Goal: Transaction & Acquisition: Purchase product/service

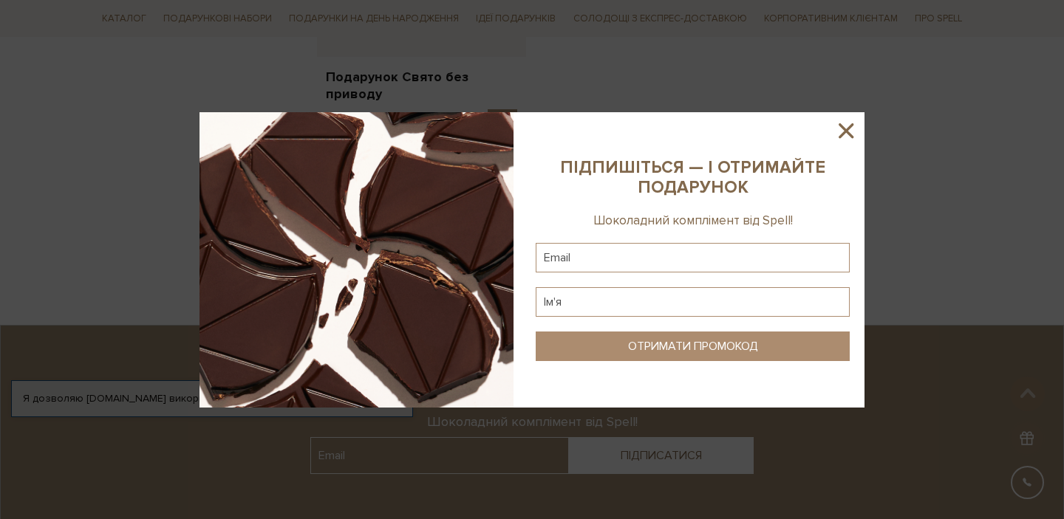
scroll to position [2008, 0]
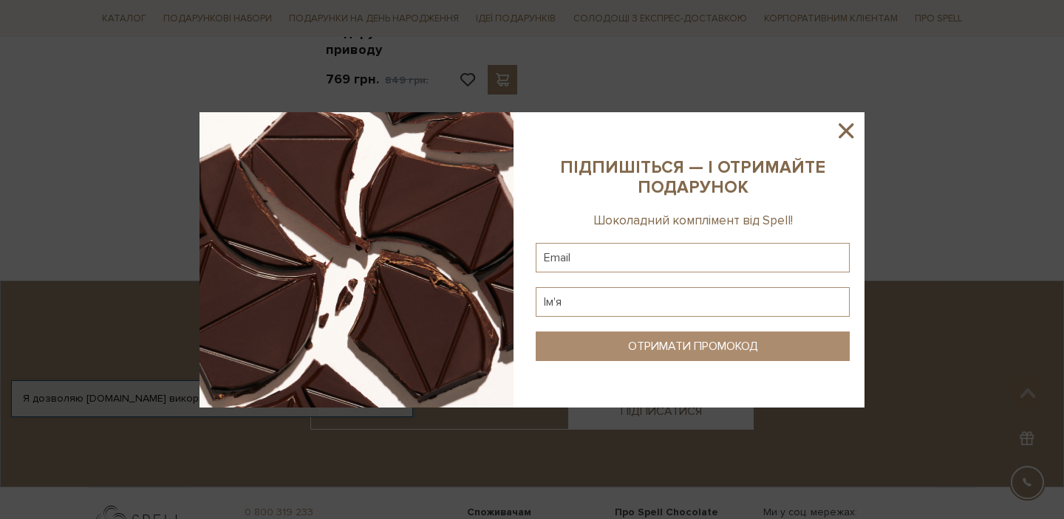
click at [840, 135] on icon at bounding box center [846, 130] width 15 height 15
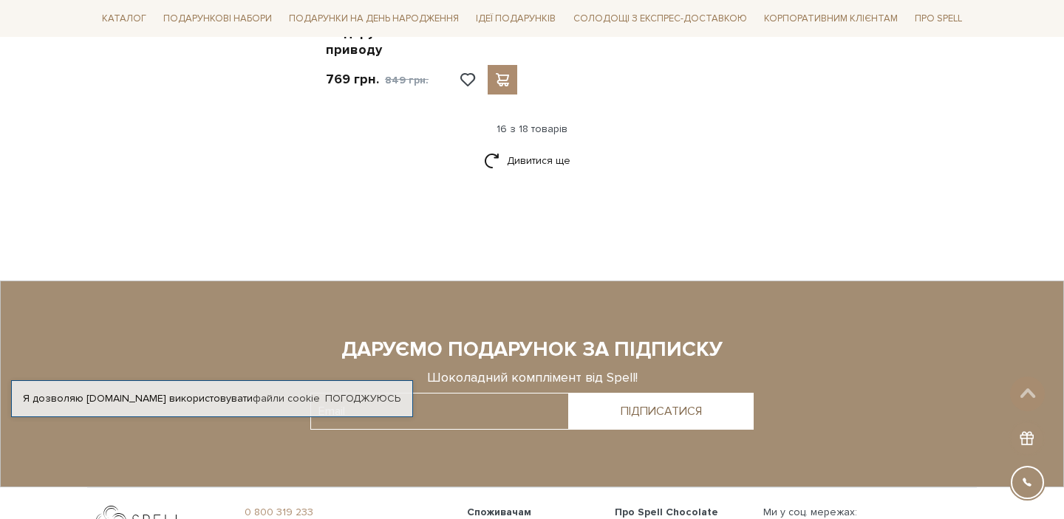
scroll to position [2031, 0]
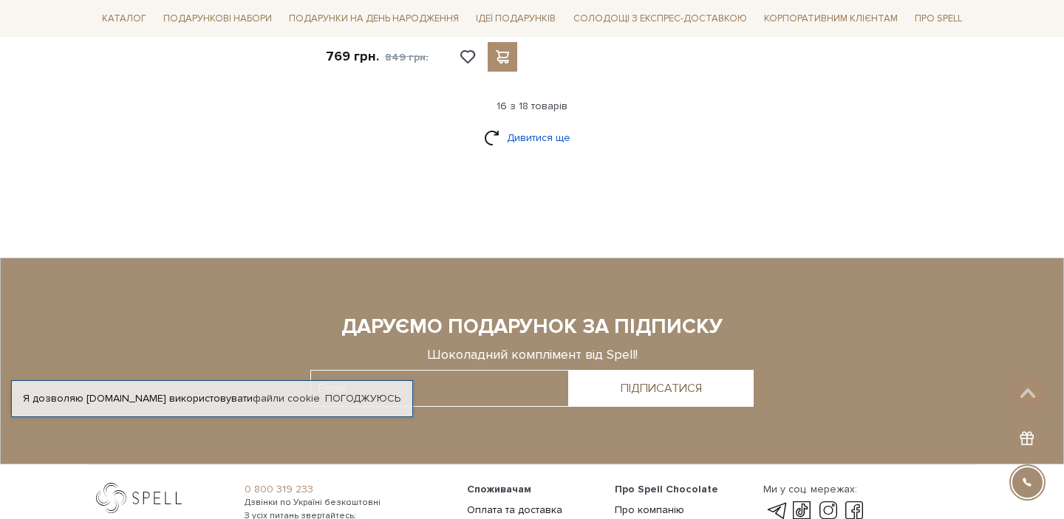
click at [539, 148] on link "Дивитися ще" at bounding box center [532, 138] width 96 height 26
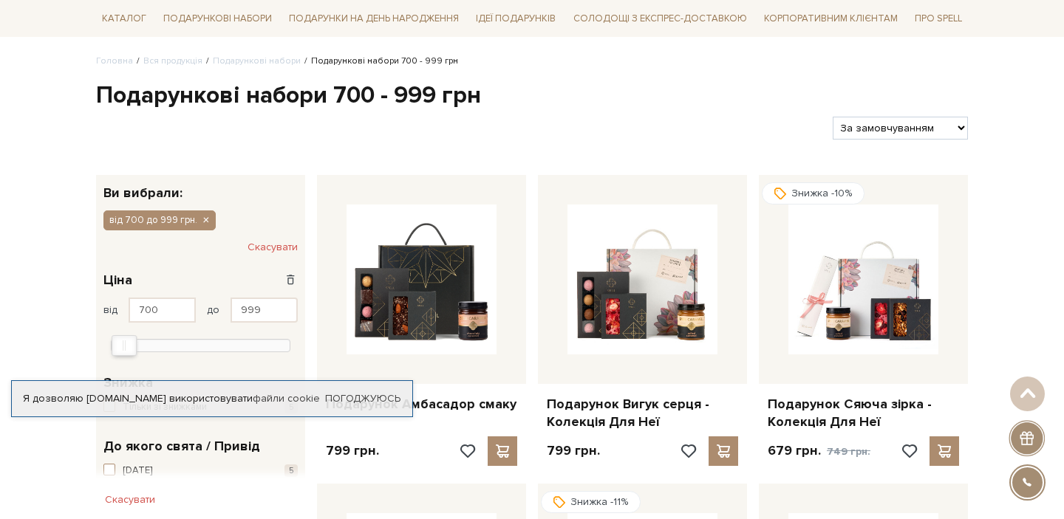
scroll to position [108, 0]
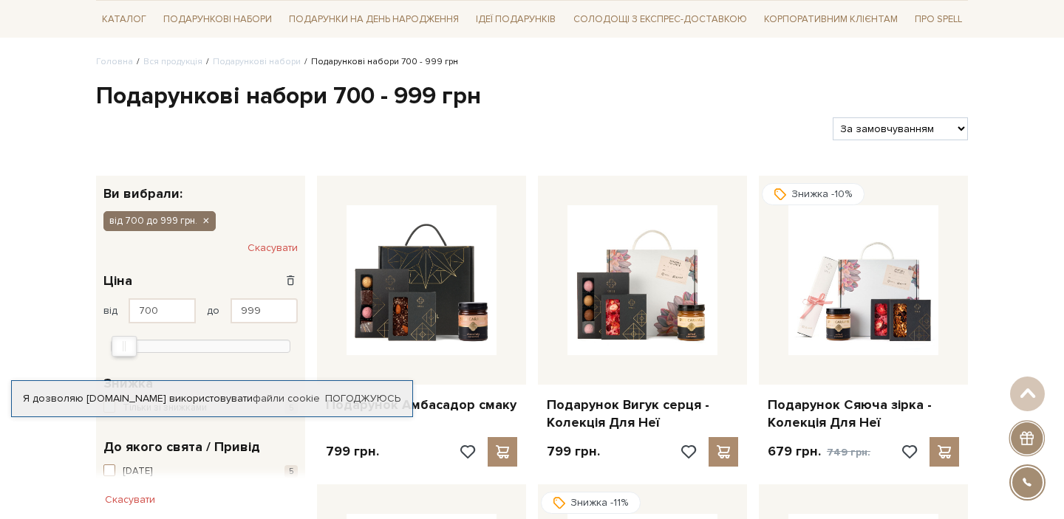
click at [204, 222] on icon "button" at bounding box center [205, 221] width 9 height 13
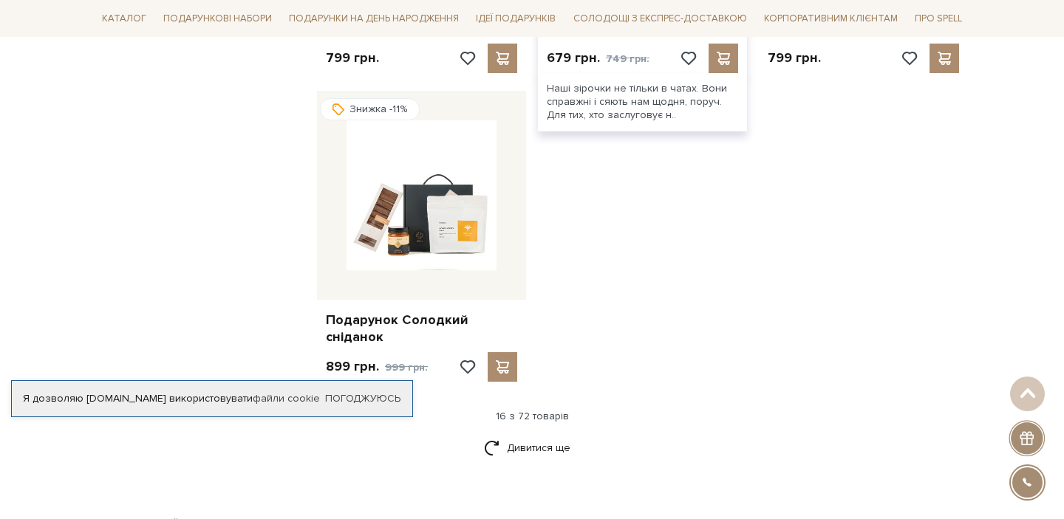
scroll to position [1793, 0]
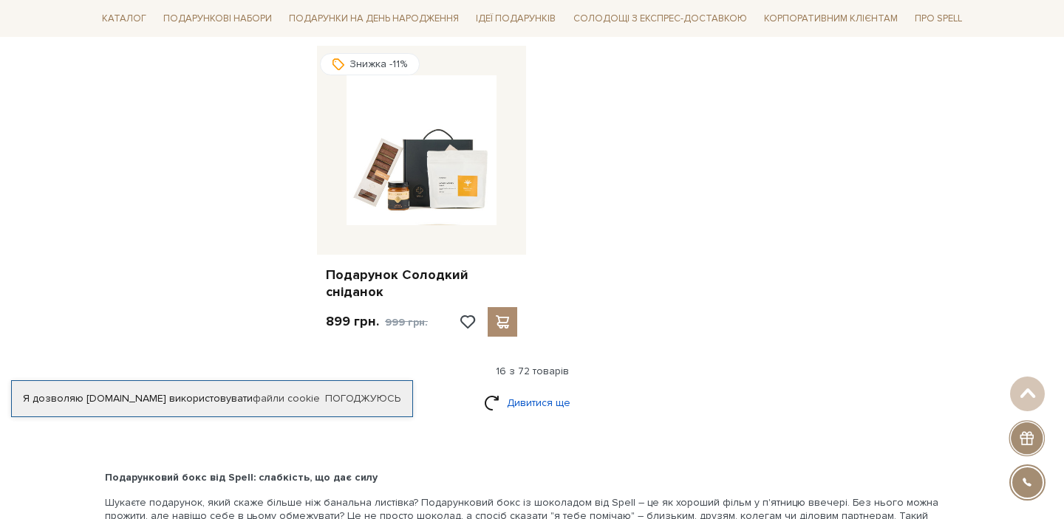
click at [548, 390] on link "Дивитися ще" at bounding box center [532, 403] width 96 height 26
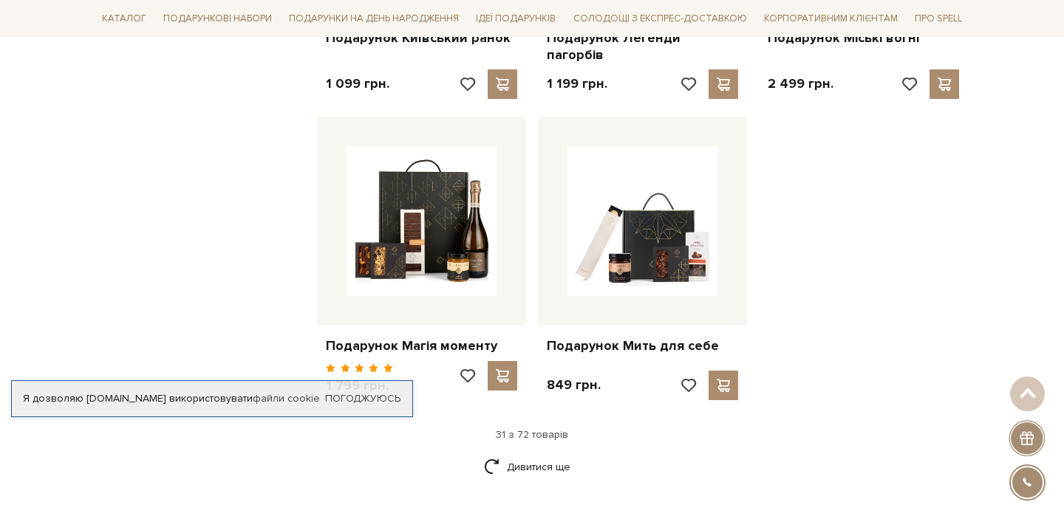
scroll to position [3275, 0]
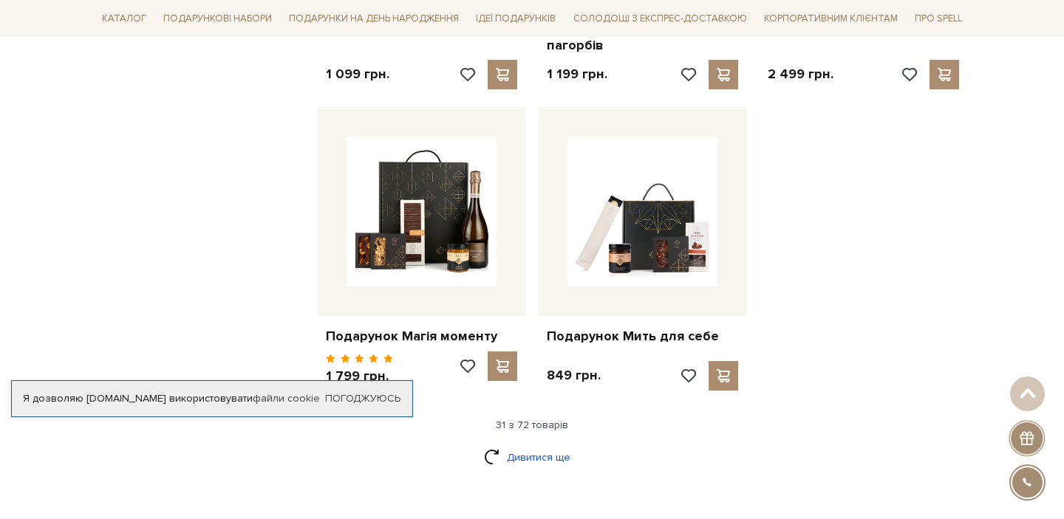
click at [540, 445] on link "Дивитися ще" at bounding box center [532, 458] width 96 height 26
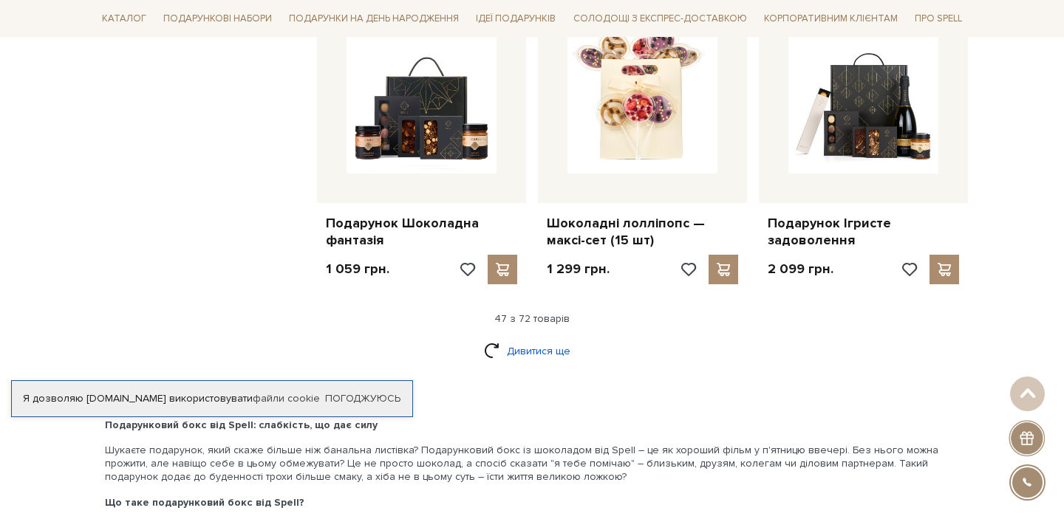
scroll to position [4958, 0]
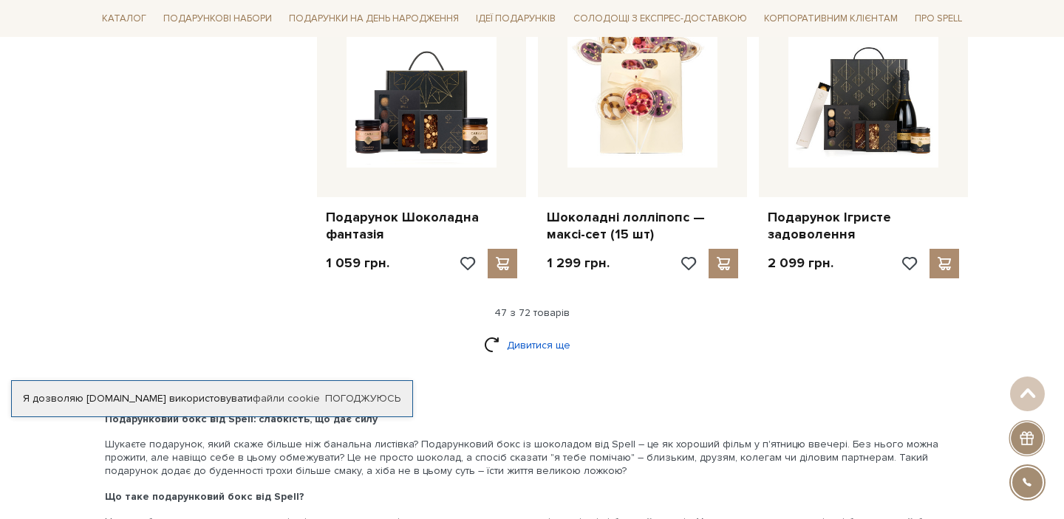
click at [514, 333] on link "Дивитися ще" at bounding box center [532, 346] width 96 height 26
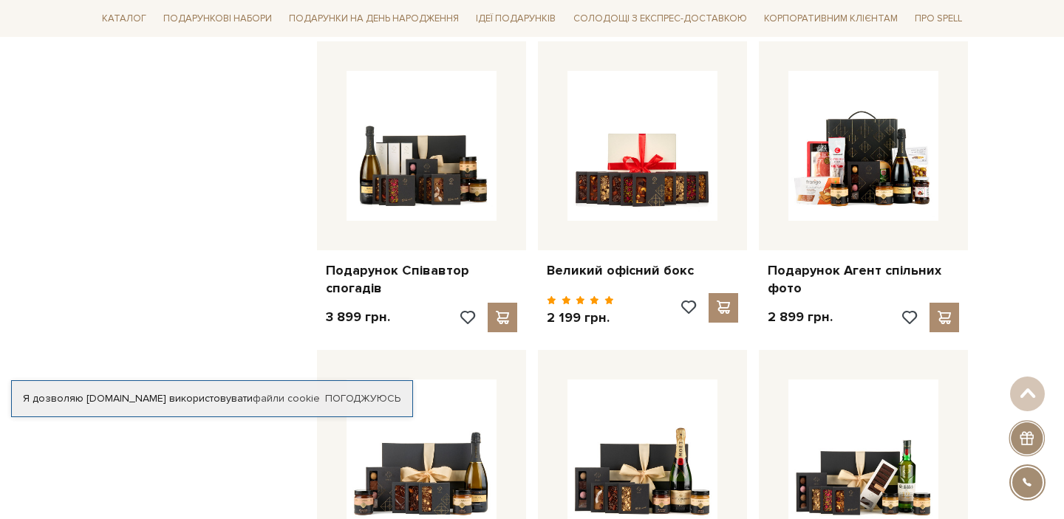
scroll to position [6133, 0]
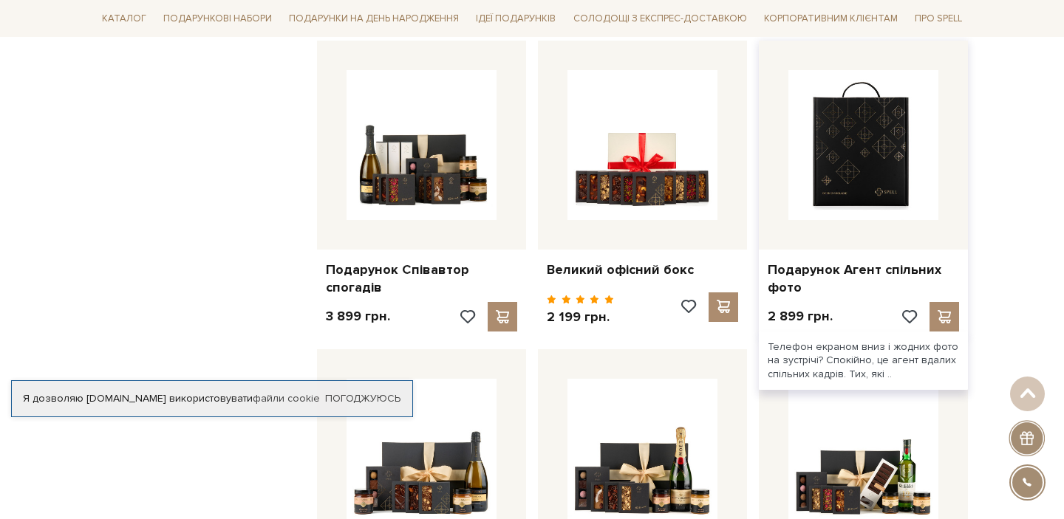
click at [843, 173] on img at bounding box center [863, 145] width 150 height 150
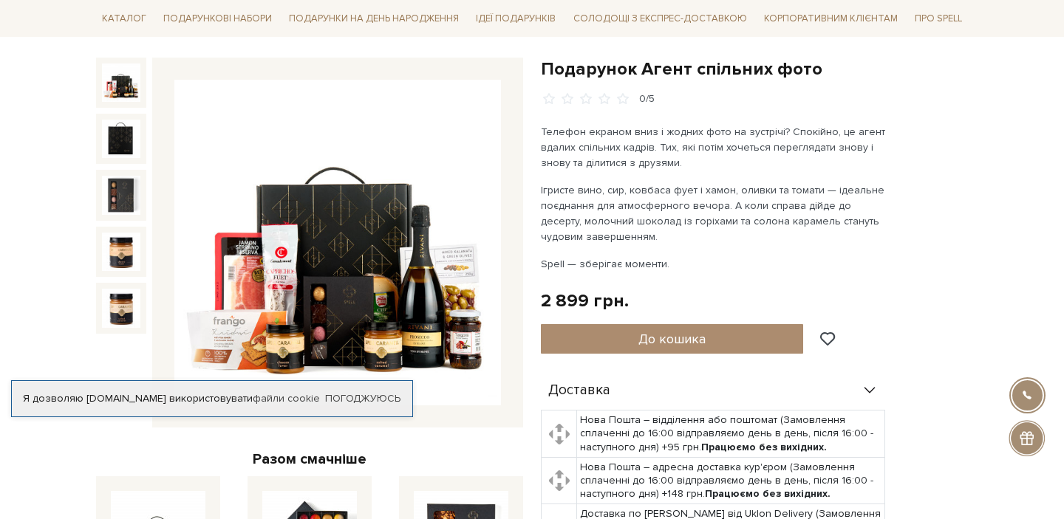
scroll to position [137, 0]
